Goal: Task Accomplishment & Management: Complete application form

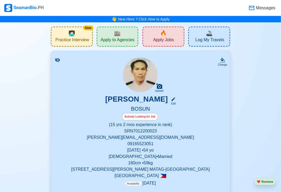
click at [162, 35] on span "🔥" at bounding box center [163, 33] width 7 height 8
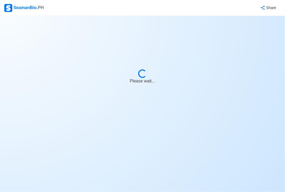
select select "Bosun"
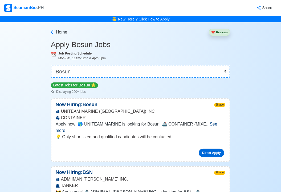
click at [208, 149] on link "Direct Apply" at bounding box center [211, 153] width 26 height 9
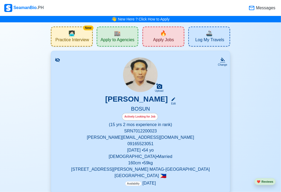
click at [159, 44] on div "🔥 Apply Jobs" at bounding box center [163, 37] width 42 height 20
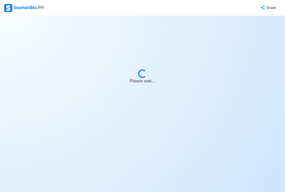
select select "Bosun"
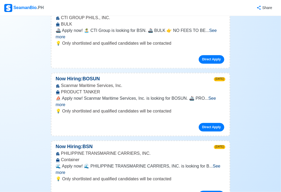
scroll to position [766, 0]
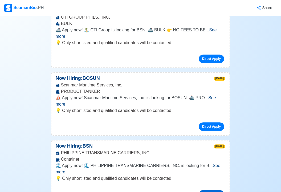
click at [211, 190] on link "Direct Apply" at bounding box center [211, 194] width 26 height 9
